Goal: Task Accomplishment & Management: Manage account settings

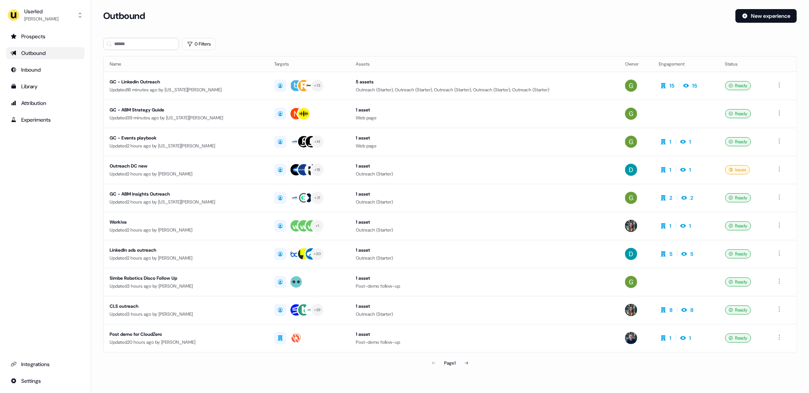
click at [265, 31] on div "Outbound New experience" at bounding box center [449, 20] width 693 height 23
click at [234, 41] on div "0 Filters" at bounding box center [449, 44] width 693 height 12
click at [45, 17] on div "[PERSON_NAME]" at bounding box center [41, 19] width 34 height 8
click at [38, 27] on div "Impersonate (Admin) Help documentation Feedback Logout" at bounding box center [45, 56] width 72 height 58
click at [38, 31] on div "Impersonate (Admin)" at bounding box center [45, 36] width 72 height 14
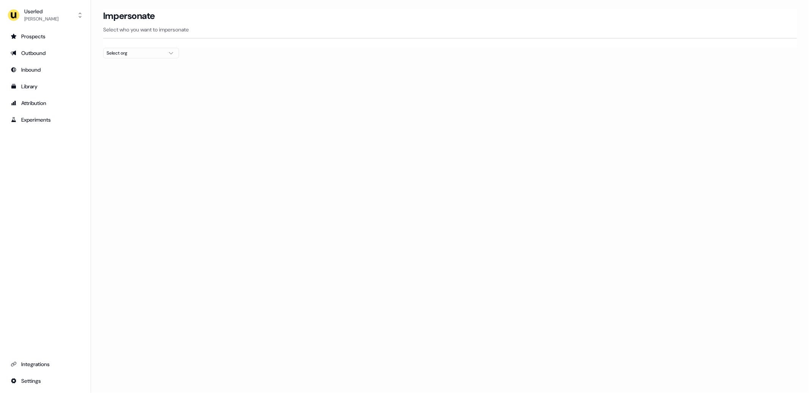
click at [144, 56] on div "Select org" at bounding box center [135, 53] width 57 height 8
type input "*****"
click at [147, 81] on div "Kpler" at bounding box center [140, 80] width 75 height 12
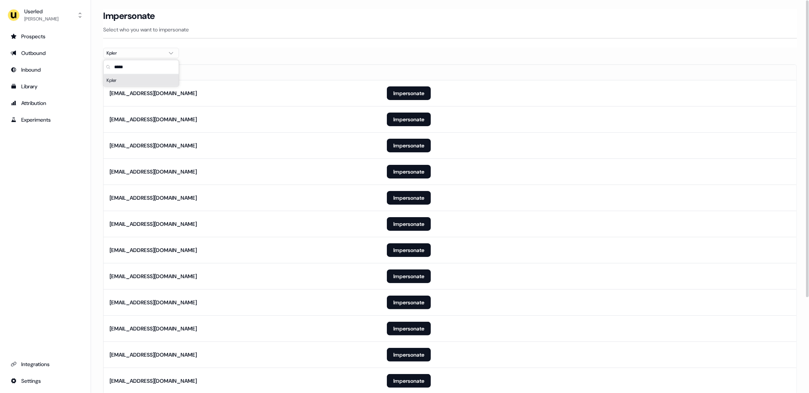
click at [265, 37] on div "Impersonate Select who you want to impersonate" at bounding box center [449, 24] width 693 height 30
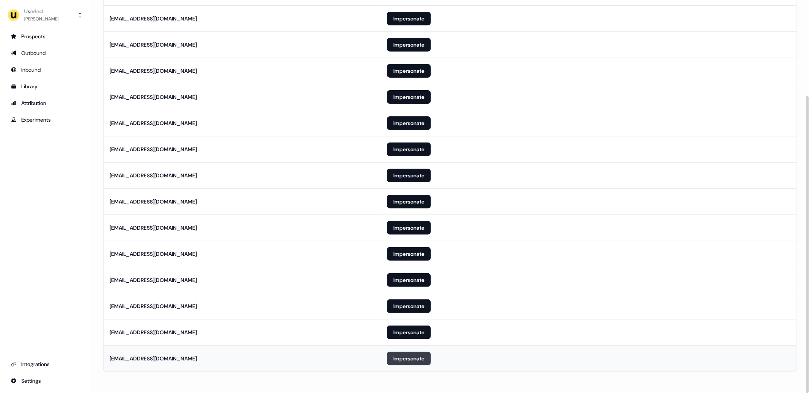
click at [411, 360] on button "Impersonate" at bounding box center [409, 359] width 44 height 14
